Goal: Task Accomplishment & Management: Use online tool/utility

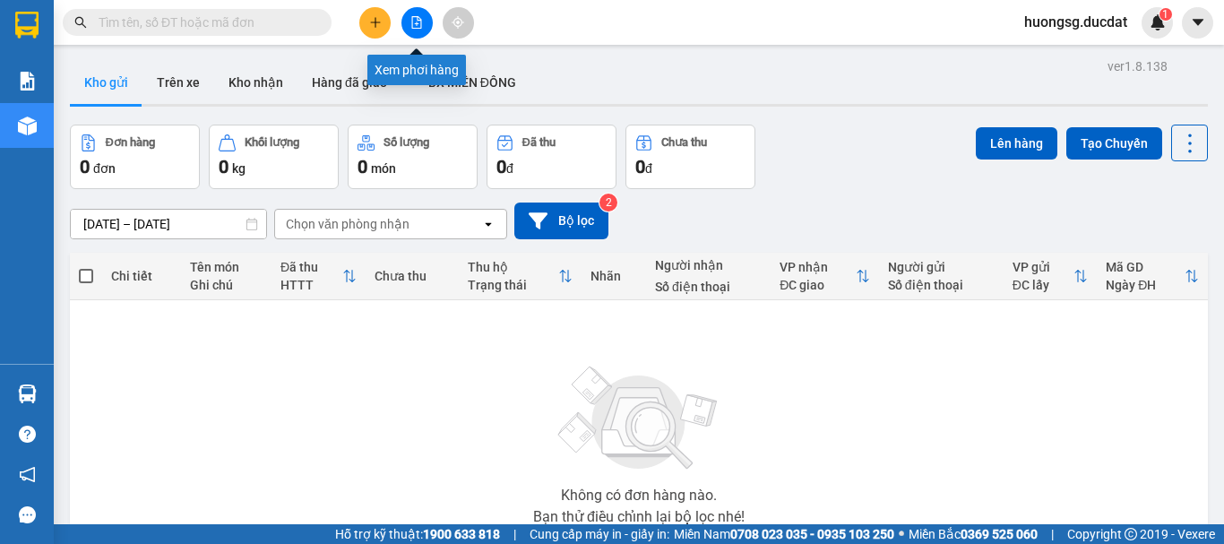
click at [416, 20] on icon "file-add" at bounding box center [416, 22] width 13 height 13
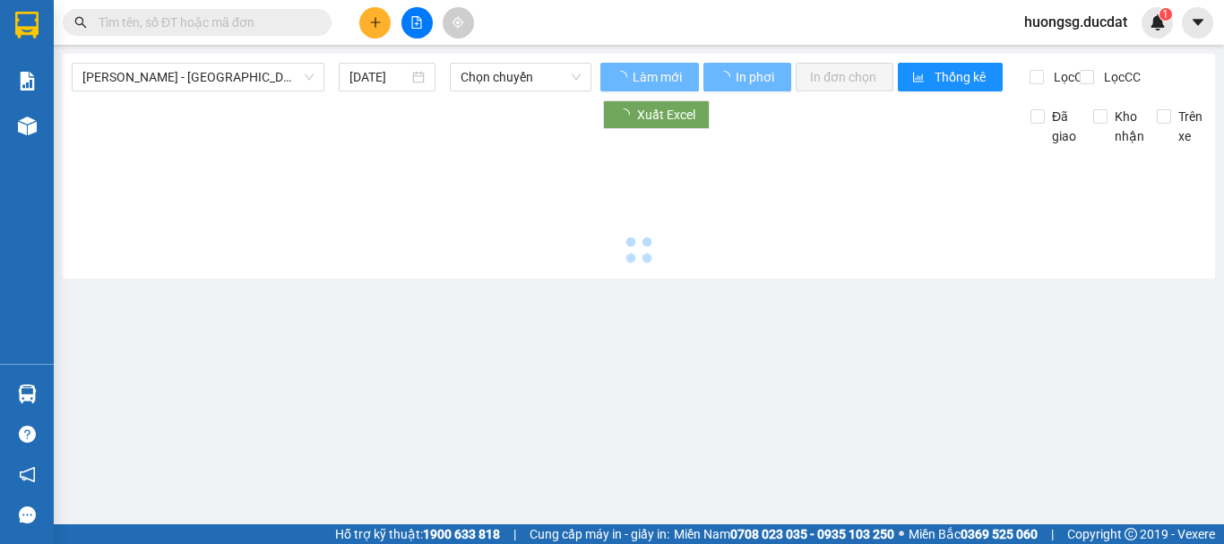
click at [416, 20] on icon "file-add" at bounding box center [416, 22] width 13 height 13
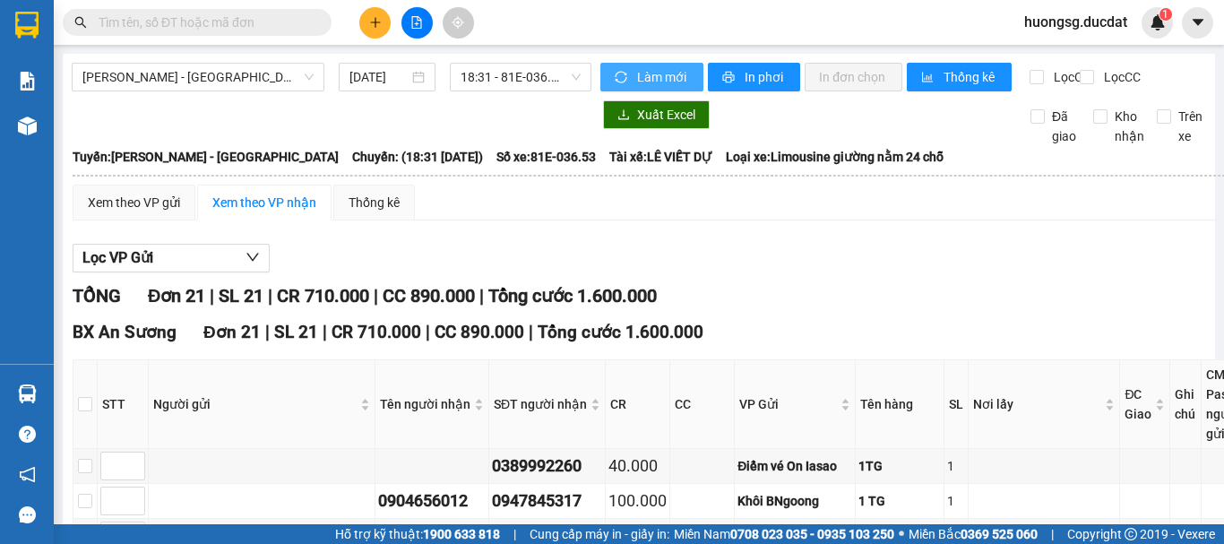
click at [651, 76] on span "Làm mới" at bounding box center [663, 77] width 52 height 20
click at [147, 81] on span "[PERSON_NAME] - [GEOGRAPHIC_DATA]" at bounding box center [197, 77] width 231 height 27
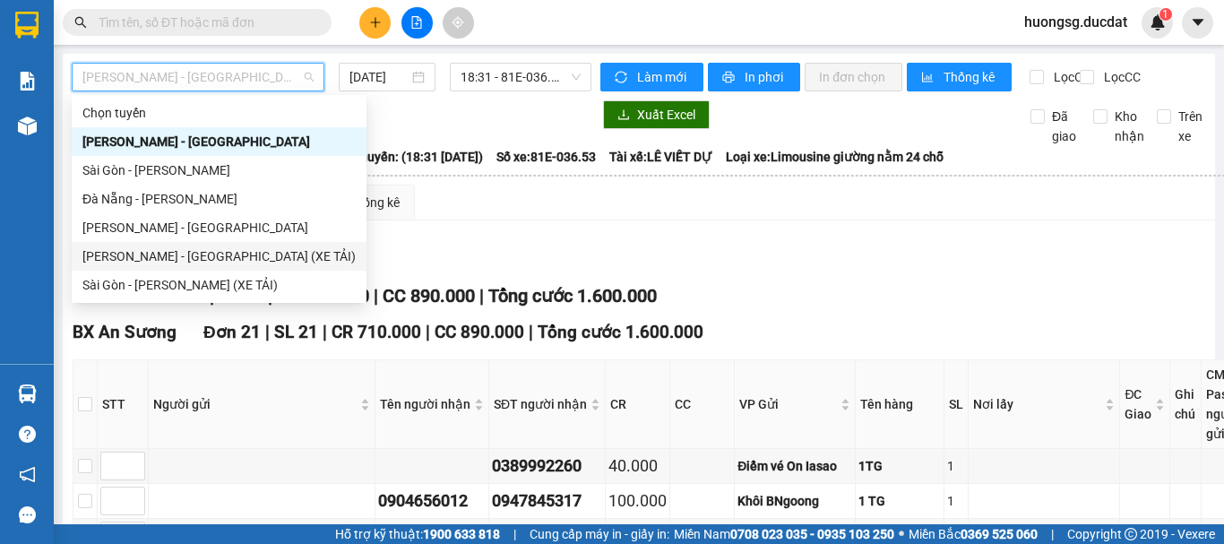
click at [107, 258] on div "[PERSON_NAME] - [GEOGRAPHIC_DATA] (XE TẢI)" at bounding box center [218, 256] width 273 height 20
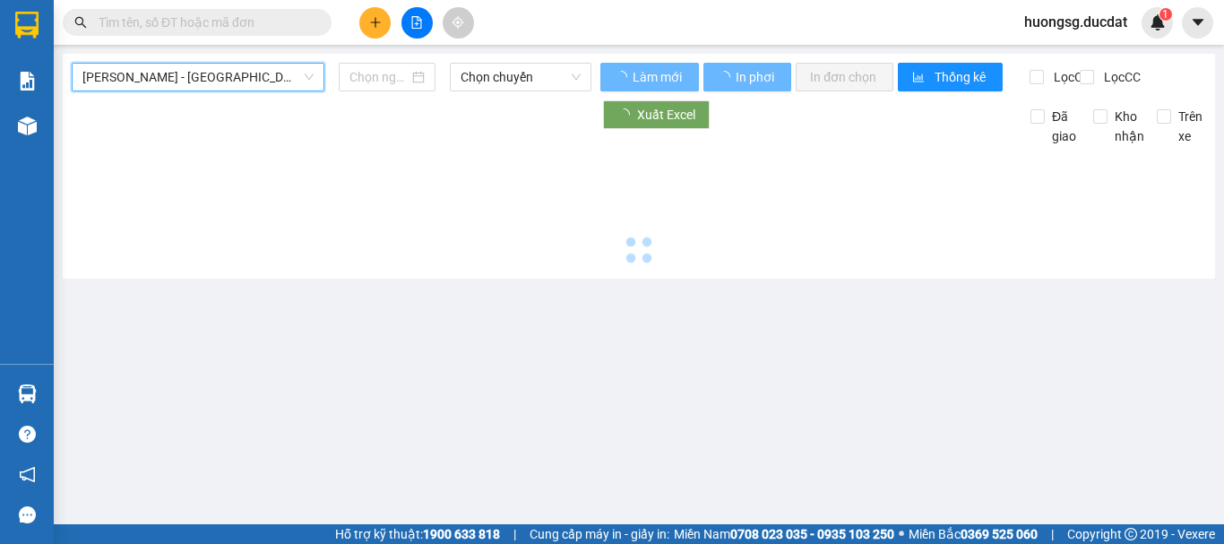
type input "[DATE]"
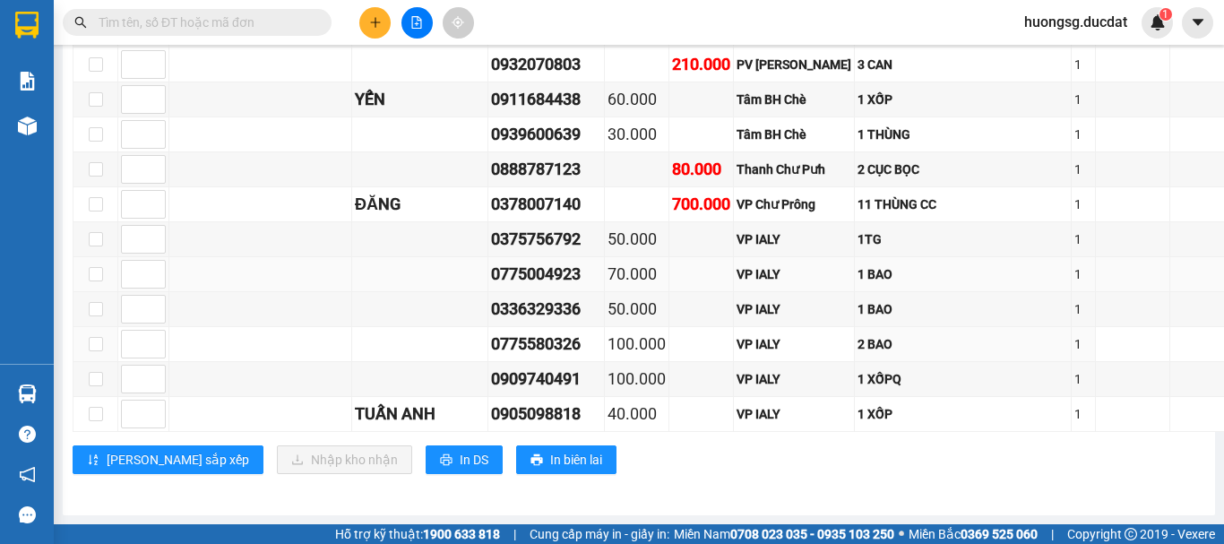
scroll to position [6736, 0]
